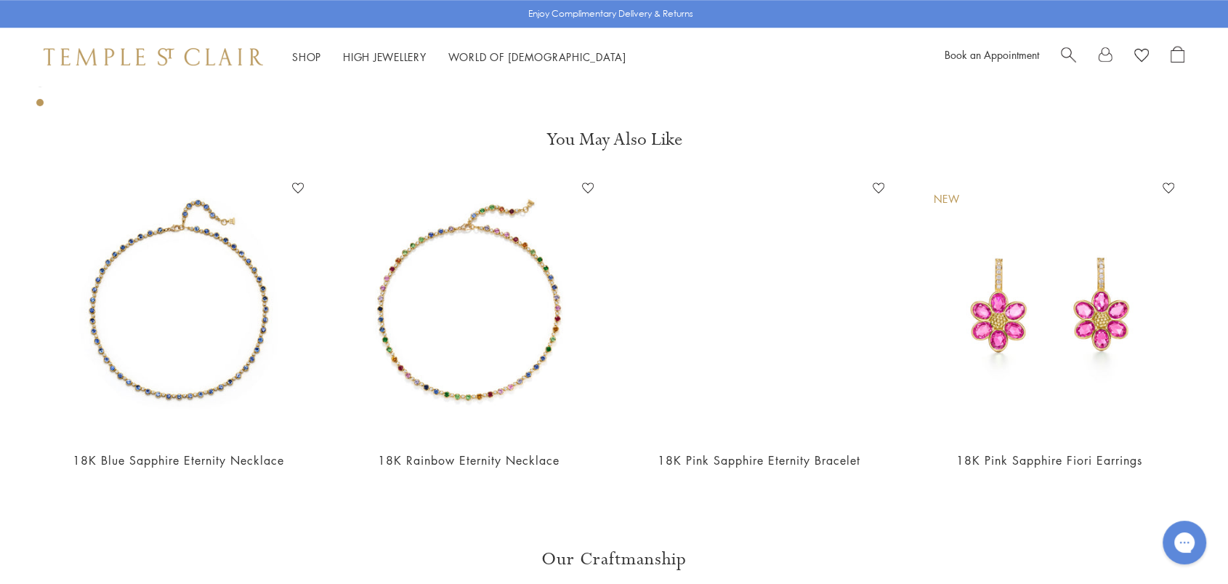
scroll to position [1211, 0]
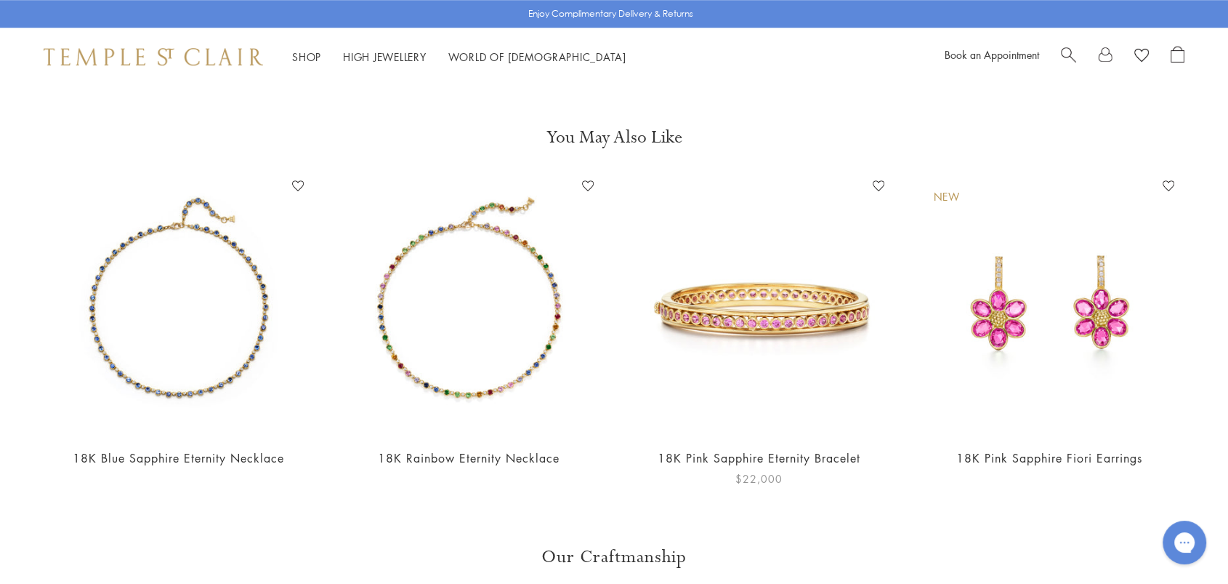
click at [817, 294] on img at bounding box center [760, 305] width 262 height 262
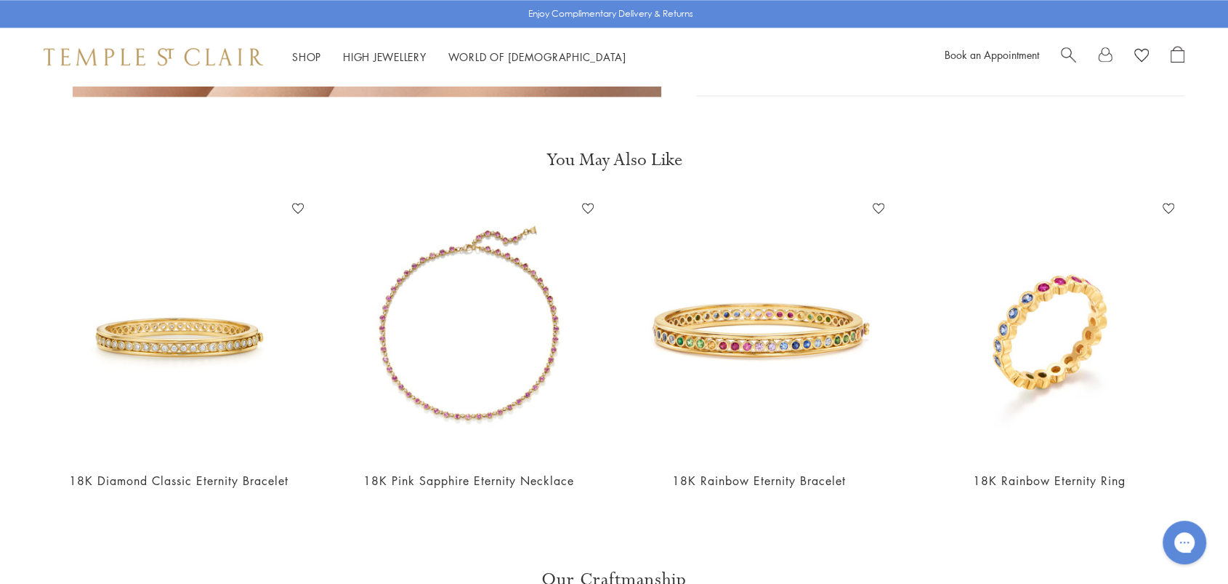
scroll to position [1857, 0]
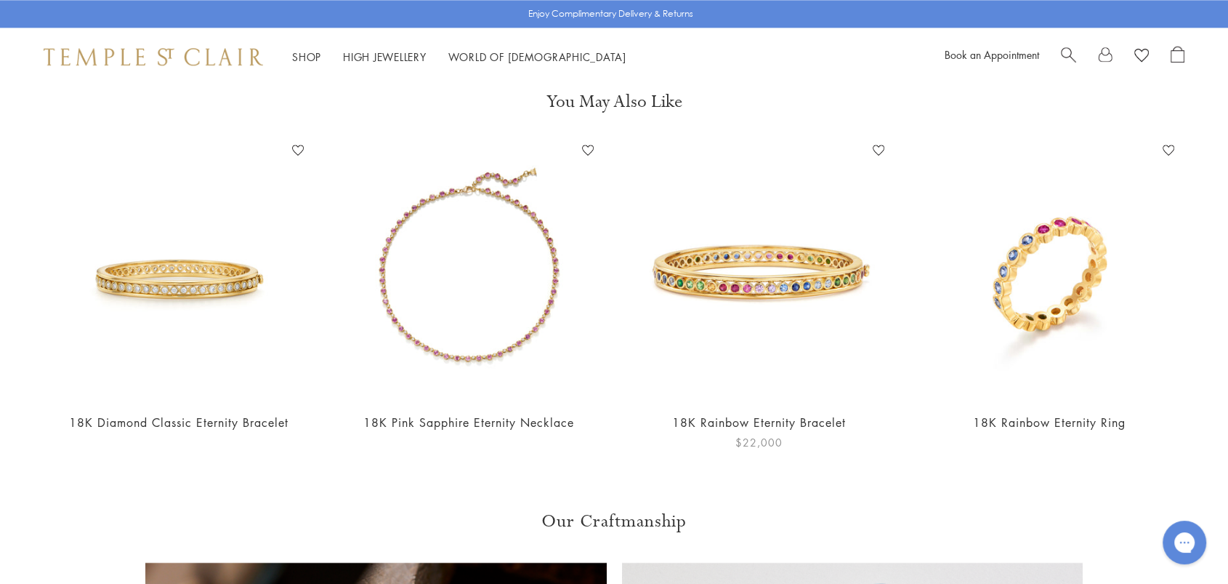
click at [826, 243] on img at bounding box center [760, 270] width 262 height 262
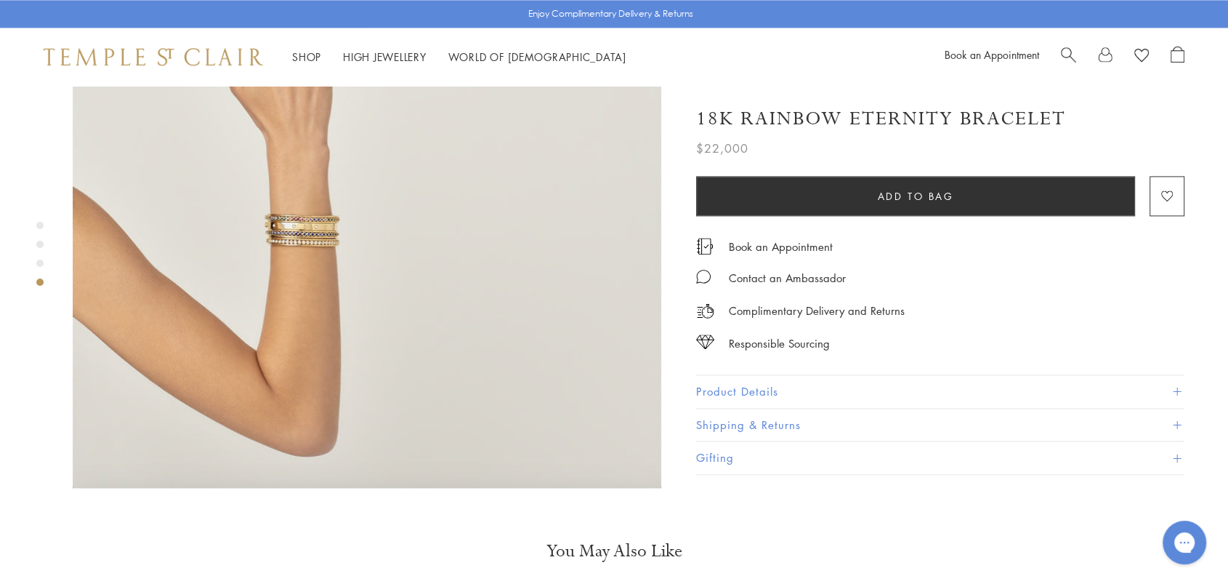
scroll to position [2341, 0]
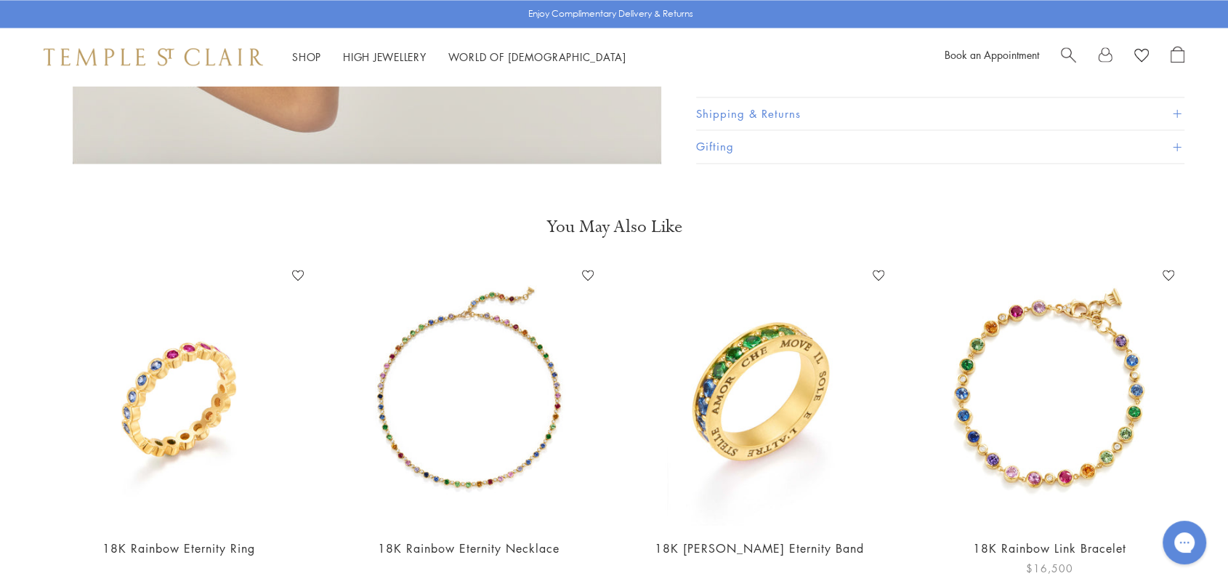
click at [992, 342] on img at bounding box center [1050, 395] width 262 height 262
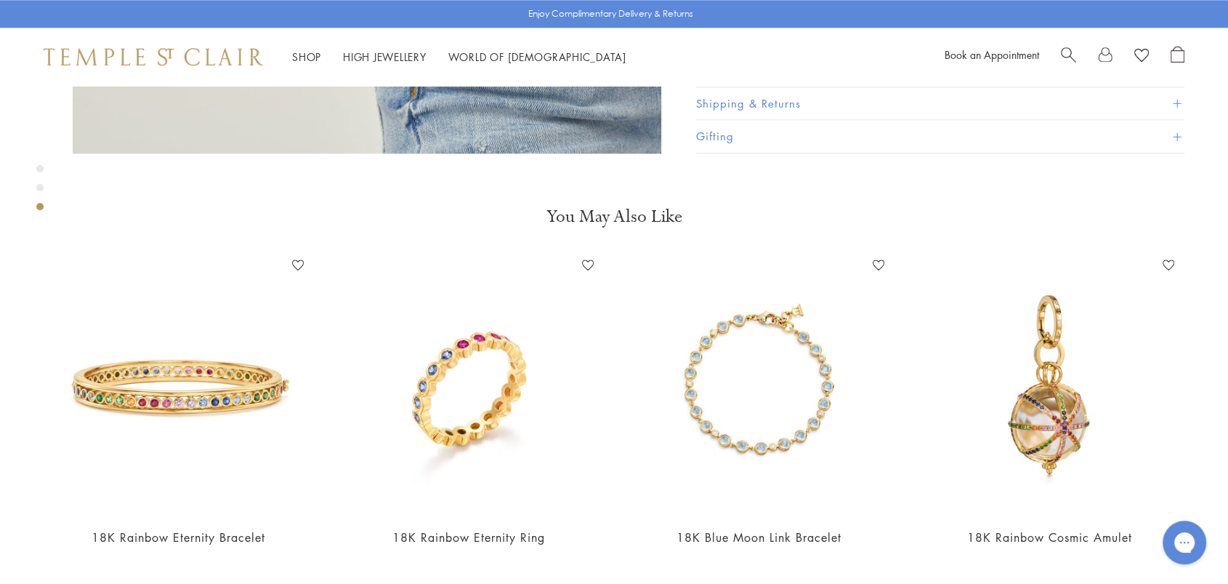
scroll to position [1776, 0]
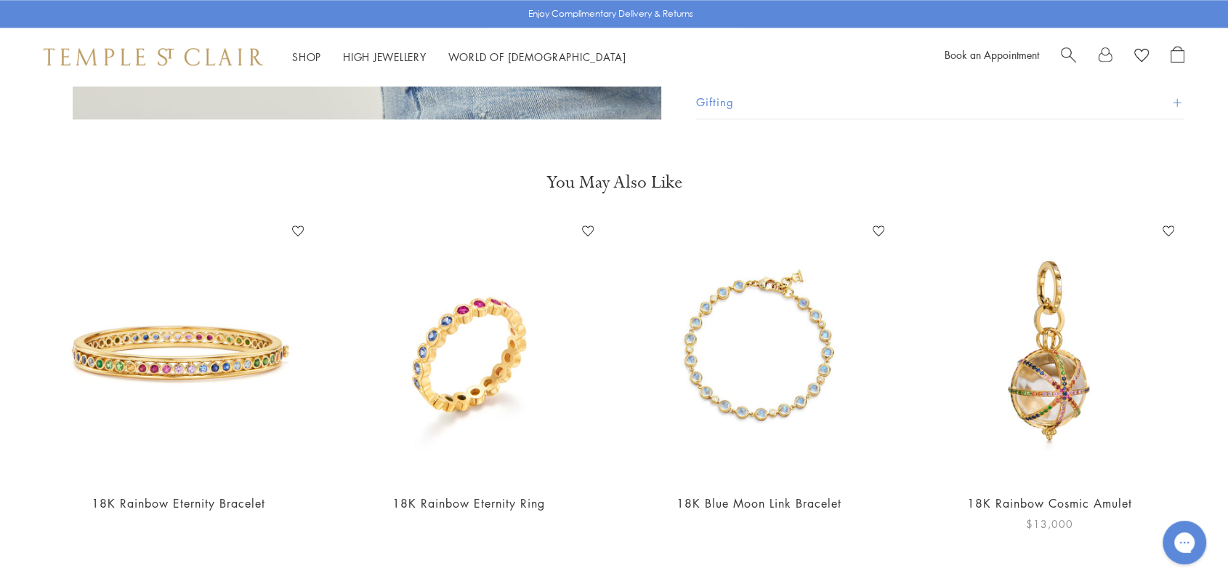
click at [1017, 368] on img at bounding box center [1050, 350] width 262 height 262
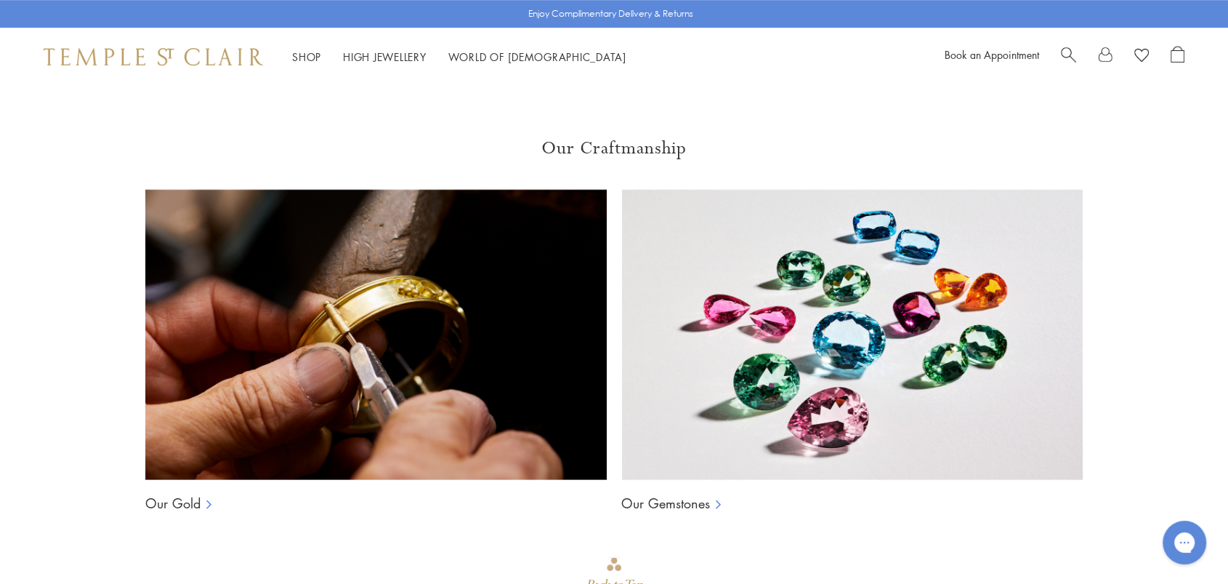
scroll to position [807, 0]
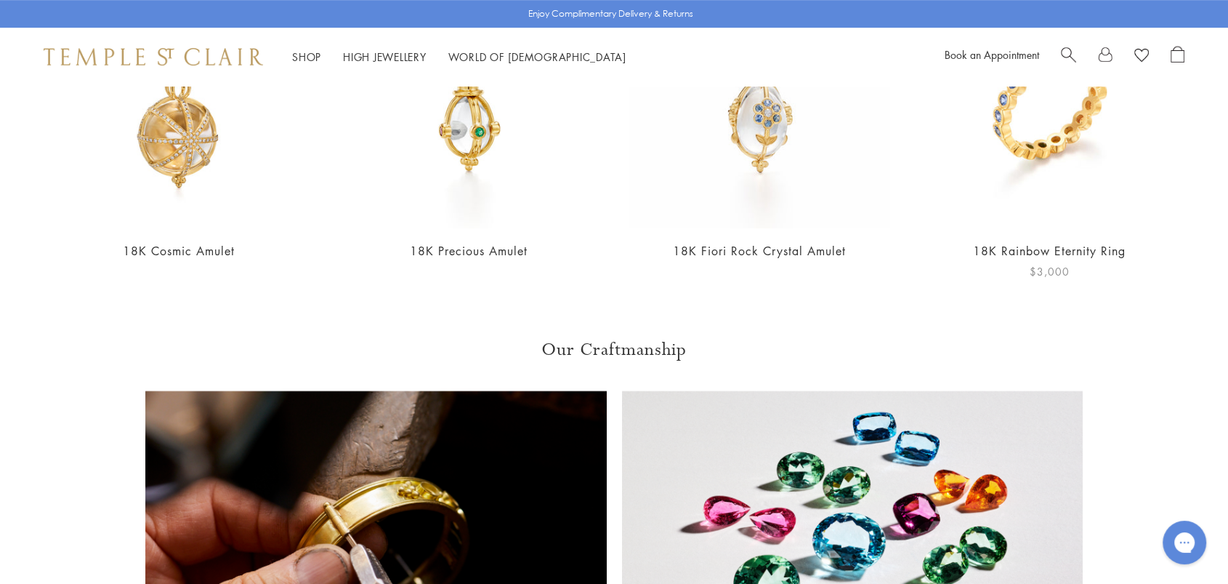
click at [1030, 129] on img at bounding box center [1050, 98] width 262 height 262
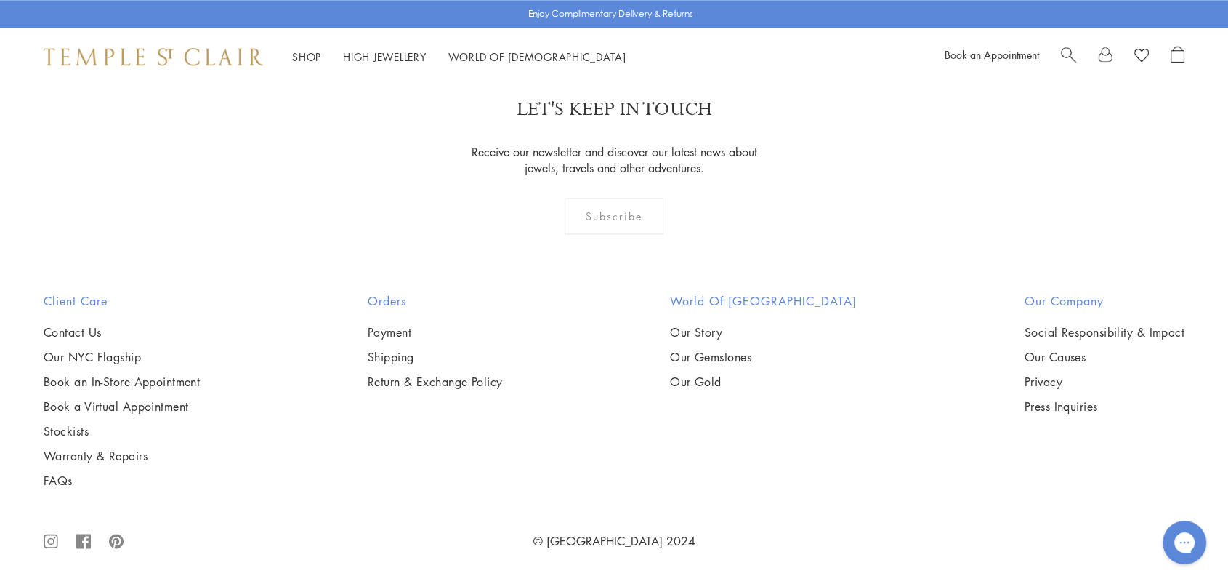
scroll to position [2918, 0]
